Goal: Navigation & Orientation: Find specific page/section

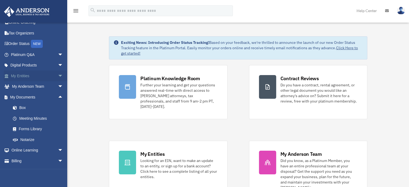
scroll to position [26, 0]
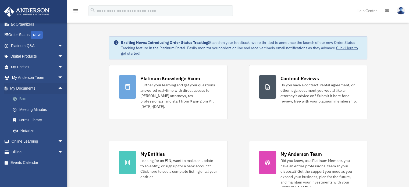
click at [21, 99] on link "Box" at bounding box center [40, 99] width 64 height 11
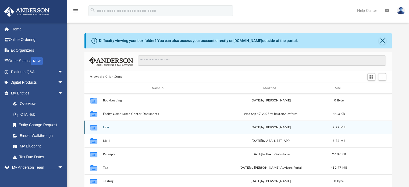
scroll to position [54, 0]
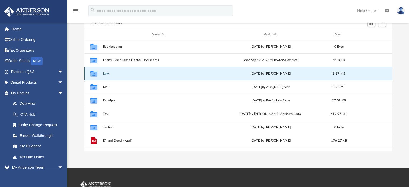
click at [107, 74] on button "Law" at bounding box center [158, 73] width 110 height 3
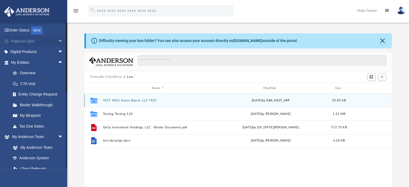
scroll to position [0, 0]
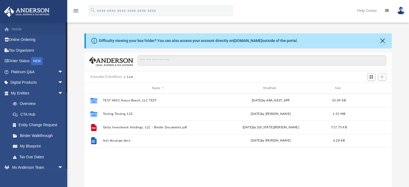
click at [20, 30] on link "Home" at bounding box center [37, 29] width 67 height 11
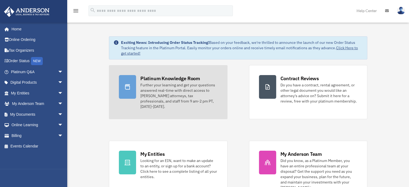
click at [184, 90] on div "Further your learning and get your questions answered real-time with direct acc…" at bounding box center [178, 95] width 77 height 27
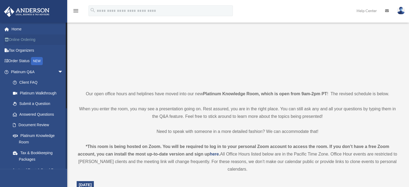
scroll to position [54, 0]
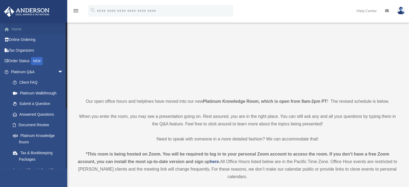
click at [15, 28] on link "Home" at bounding box center [37, 29] width 67 height 11
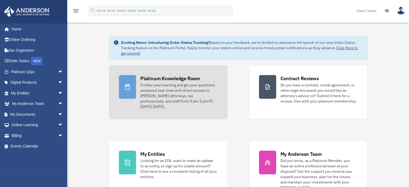
click at [146, 83] on div "Further your learning and get your questions answered real-time with direct acc…" at bounding box center [178, 95] width 77 height 27
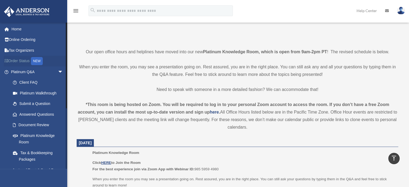
scroll to position [81, 0]
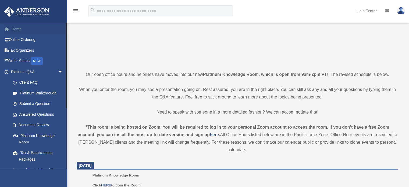
click at [14, 29] on link "Home" at bounding box center [37, 29] width 67 height 11
click at [15, 27] on link "Home" at bounding box center [37, 29] width 67 height 11
click at [15, 28] on link "Home" at bounding box center [37, 29] width 67 height 11
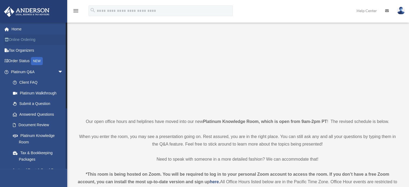
scroll to position [0, 0]
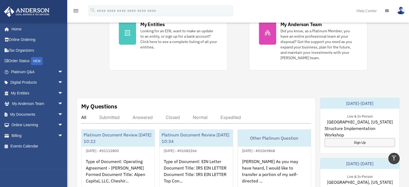
scroll to position [81, 0]
